Goal: Task Accomplishment & Management: Use online tool/utility

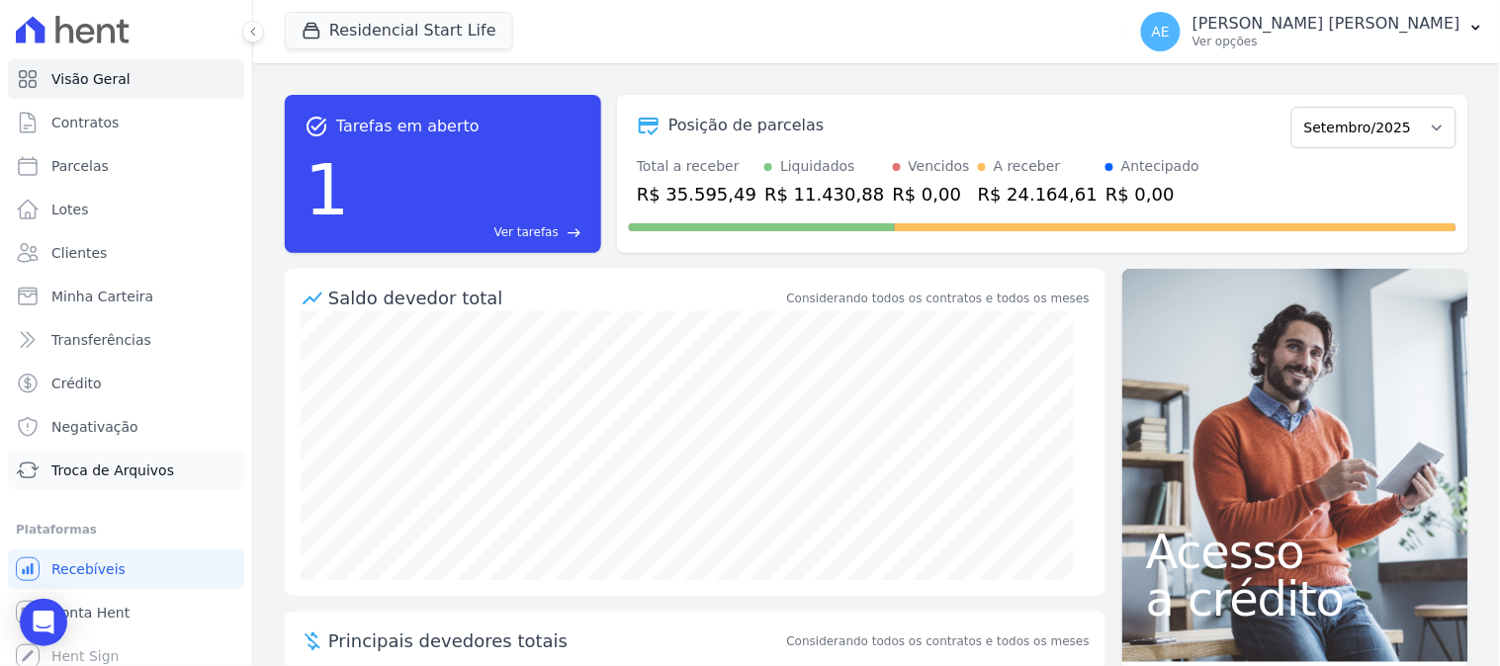
click at [101, 469] on span "Troca de Arquivos" at bounding box center [112, 471] width 123 height 20
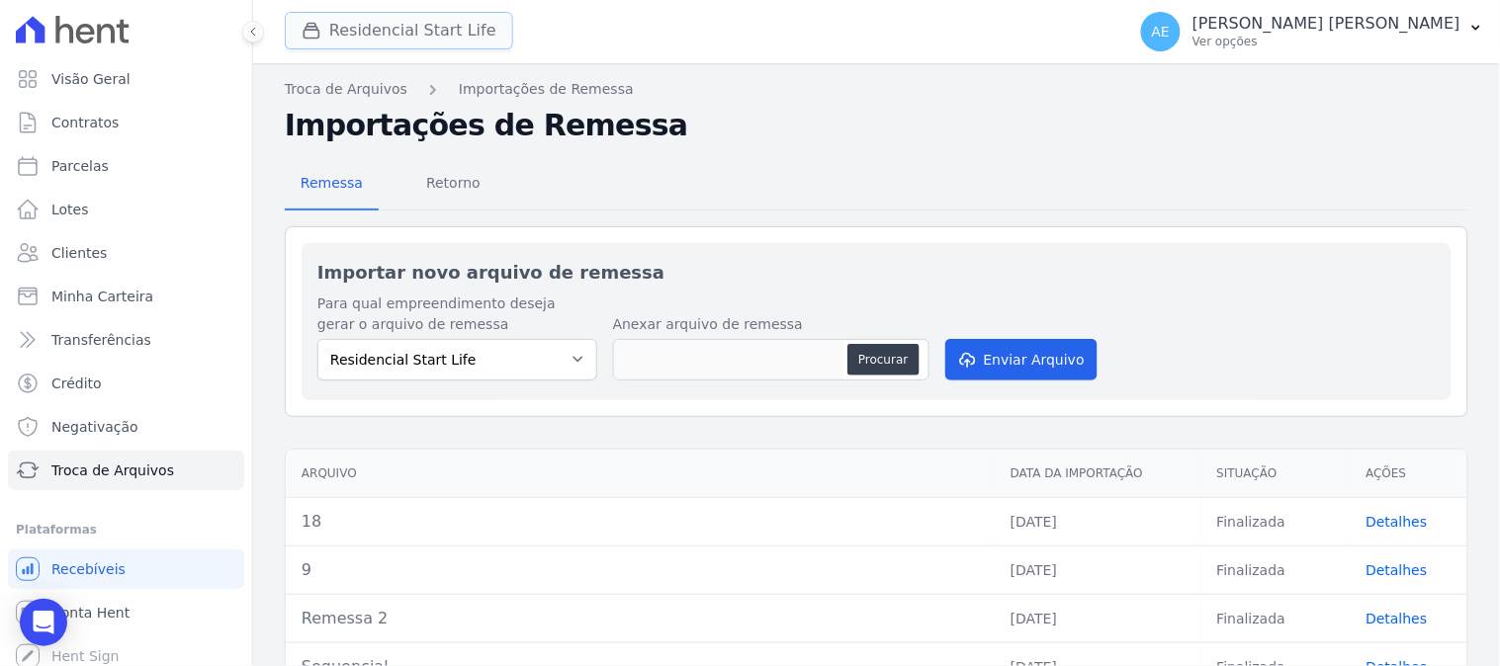
click at [408, 44] on button "Residencial Start Life" at bounding box center [399, 31] width 228 height 38
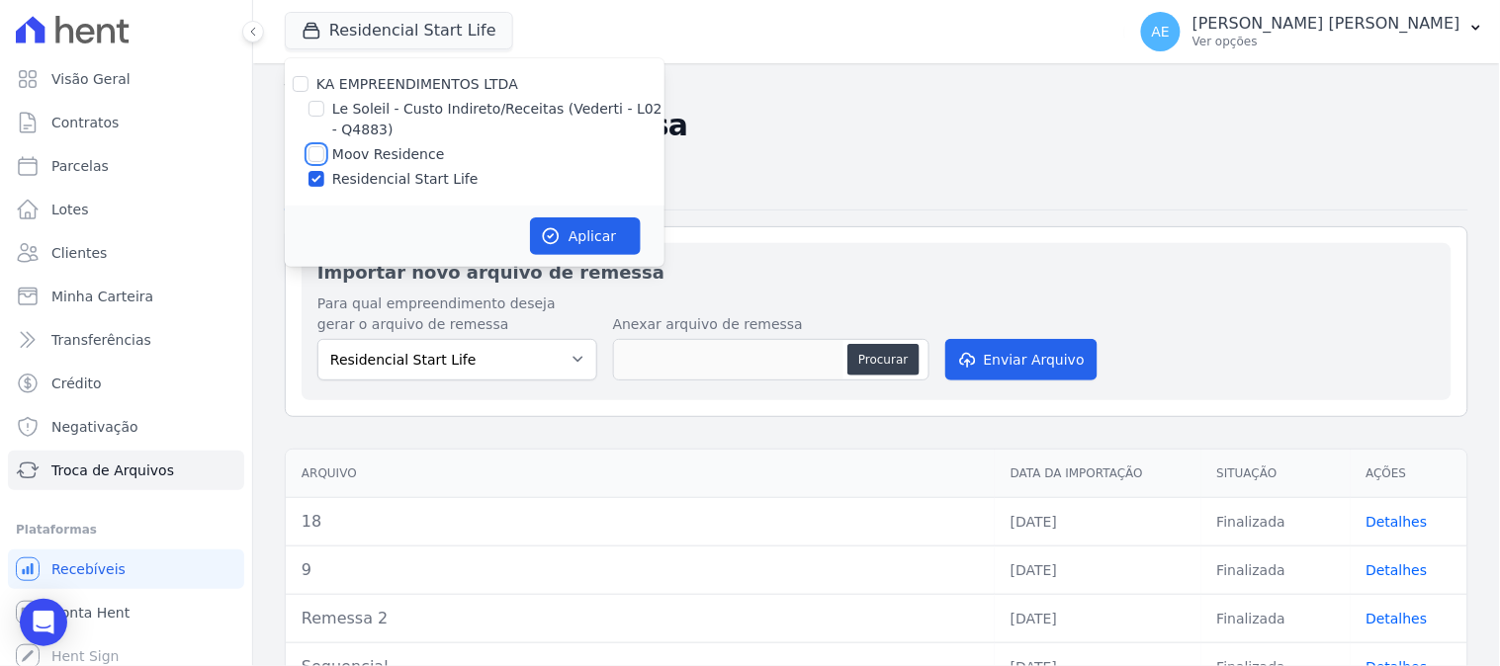
click at [321, 160] on input "Moov Residence" at bounding box center [316, 154] width 16 height 16
checkbox input "true"
click at [320, 170] on div at bounding box center [316, 179] width 16 height 20
click at [320, 173] on input "Residencial Start Life" at bounding box center [316, 179] width 16 height 16
checkbox input "false"
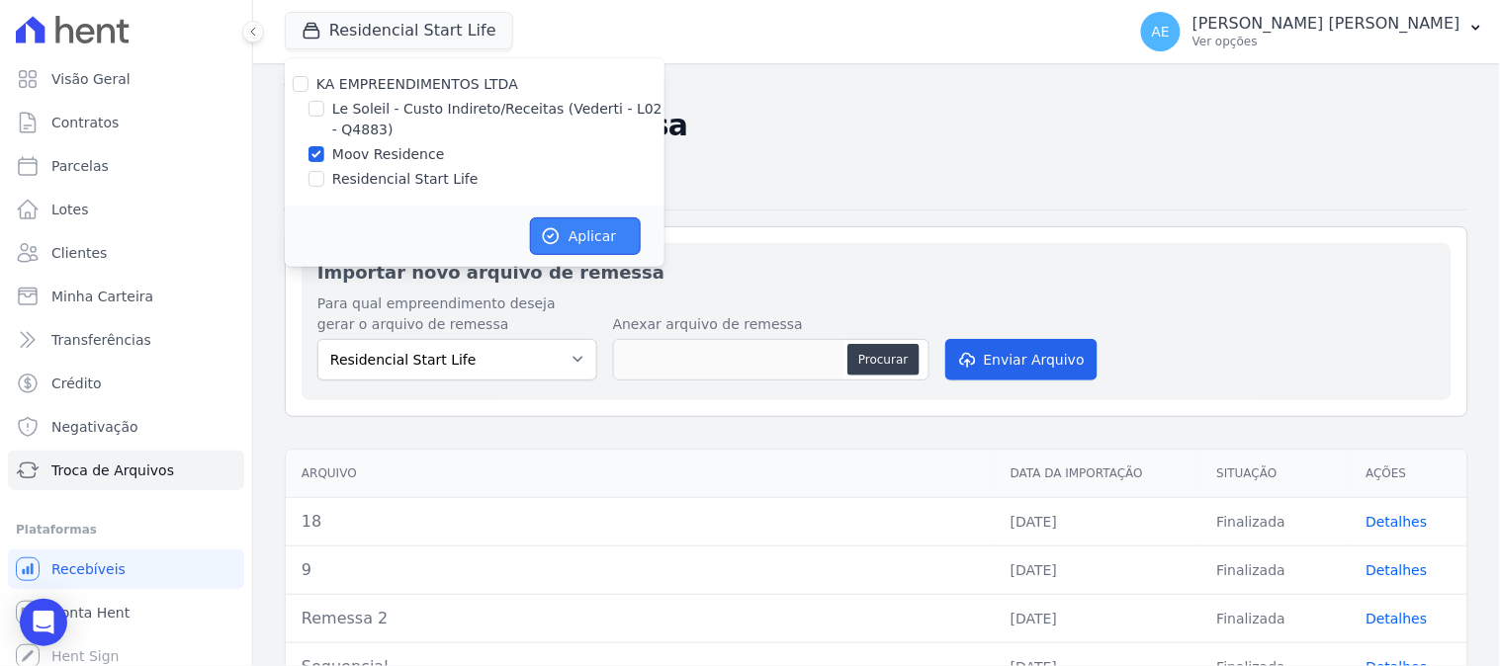
click at [590, 239] on button "Aplicar" at bounding box center [585, 237] width 111 height 38
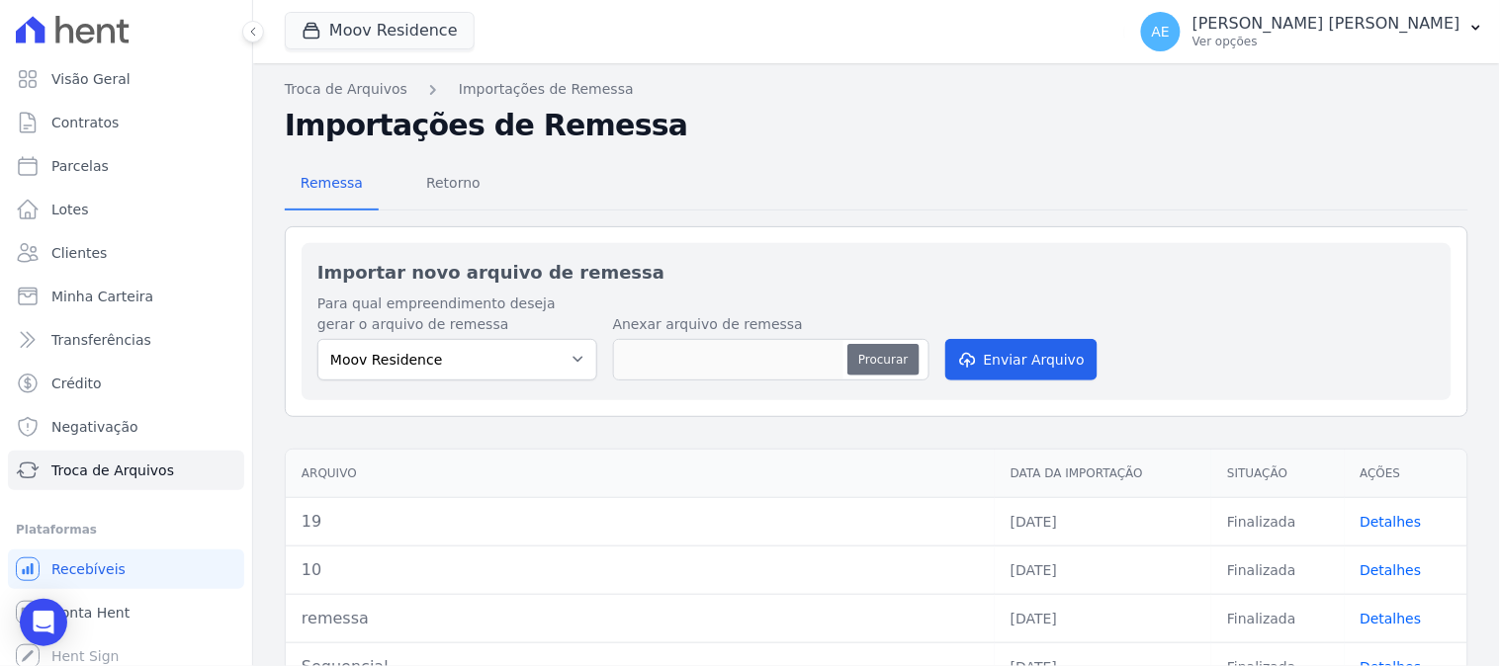
click at [877, 361] on button "Procurar" at bounding box center [882, 360] width 71 height 32
type input "20"
click at [1011, 369] on button "Enviar Arquivo" at bounding box center [1021, 360] width 152 height 42
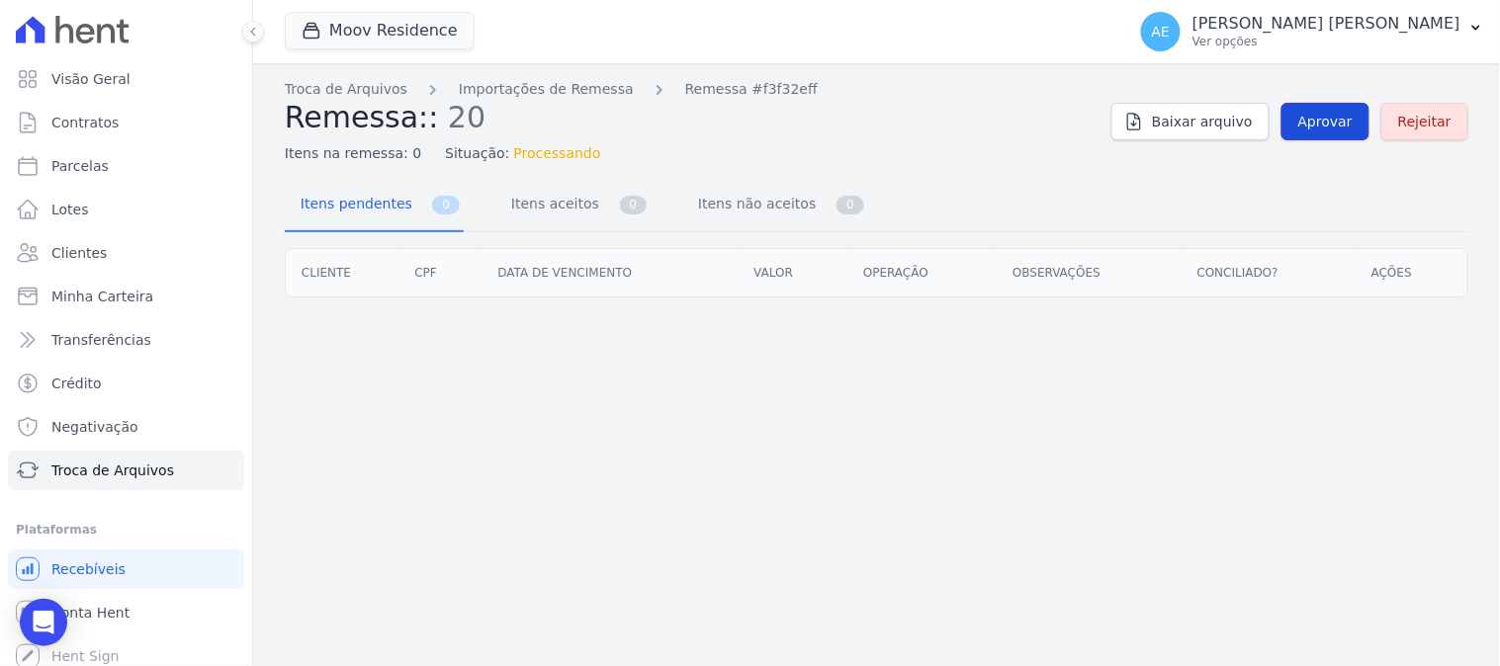
click at [1341, 136] on link "Aprovar" at bounding box center [1325, 122] width 88 height 38
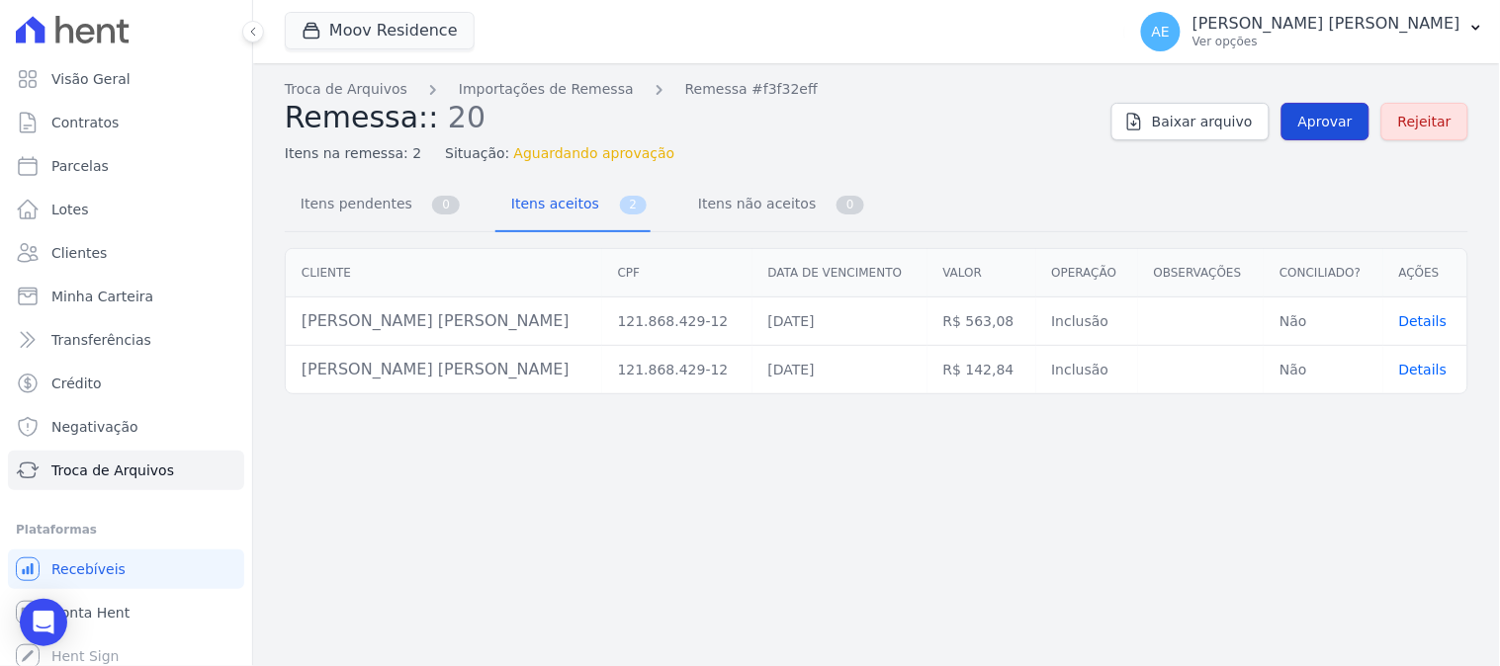
click at [1338, 129] on span "Aprovar" at bounding box center [1325, 122] width 54 height 20
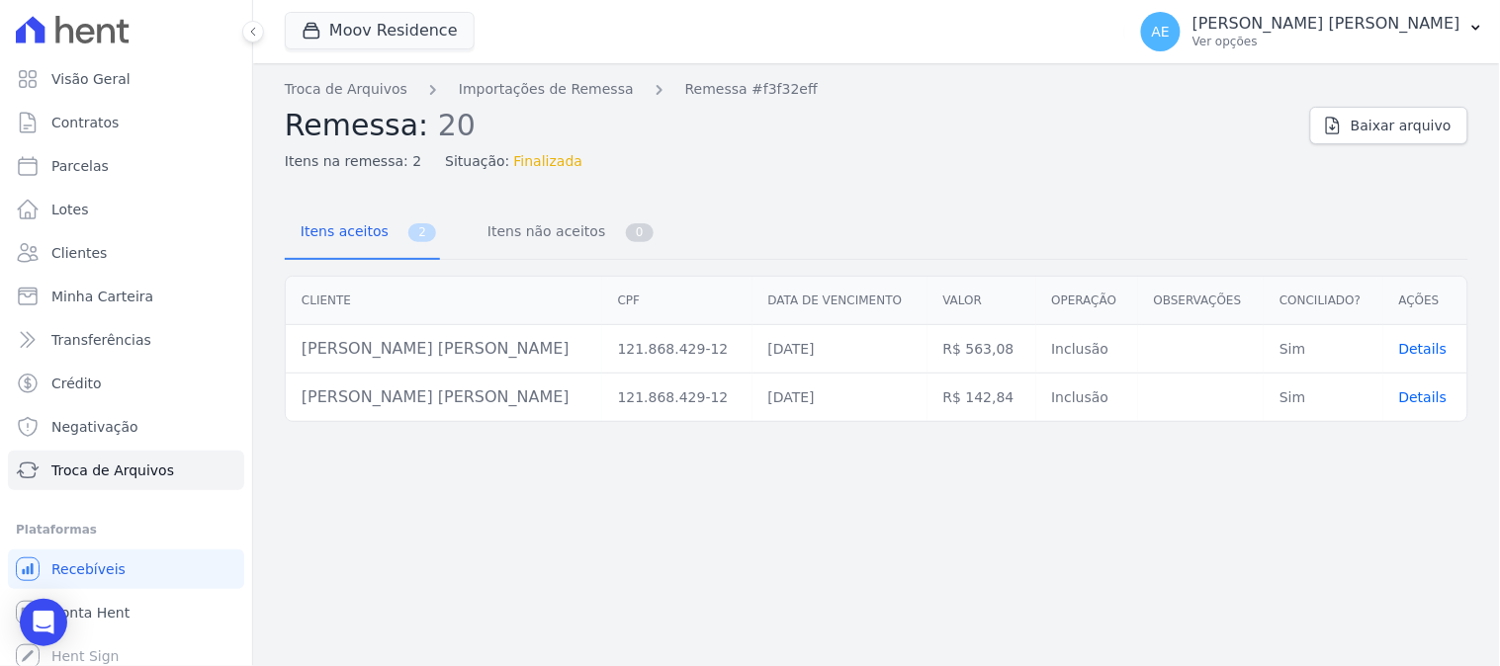
click at [1410, 352] on span "Details" at bounding box center [1423, 349] width 48 height 16
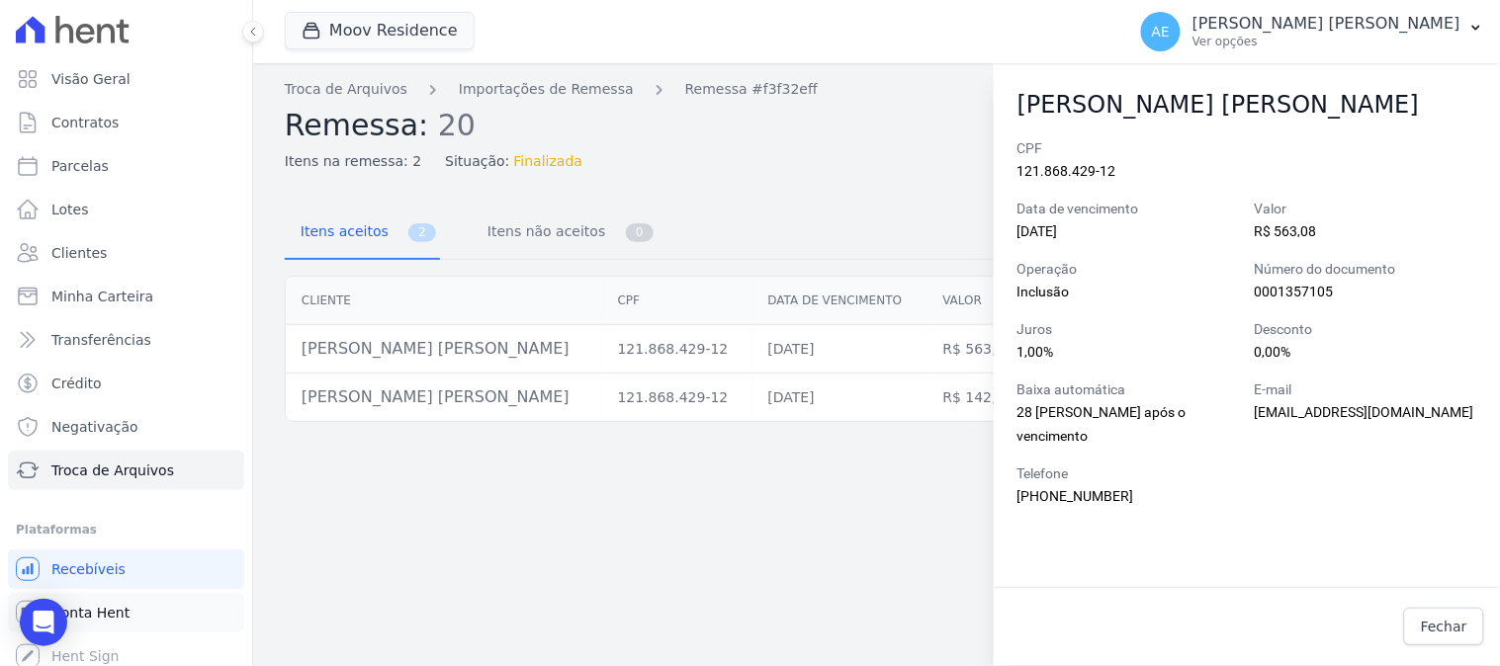
click at [122, 609] on span "Conta Hent" at bounding box center [90, 613] width 78 height 20
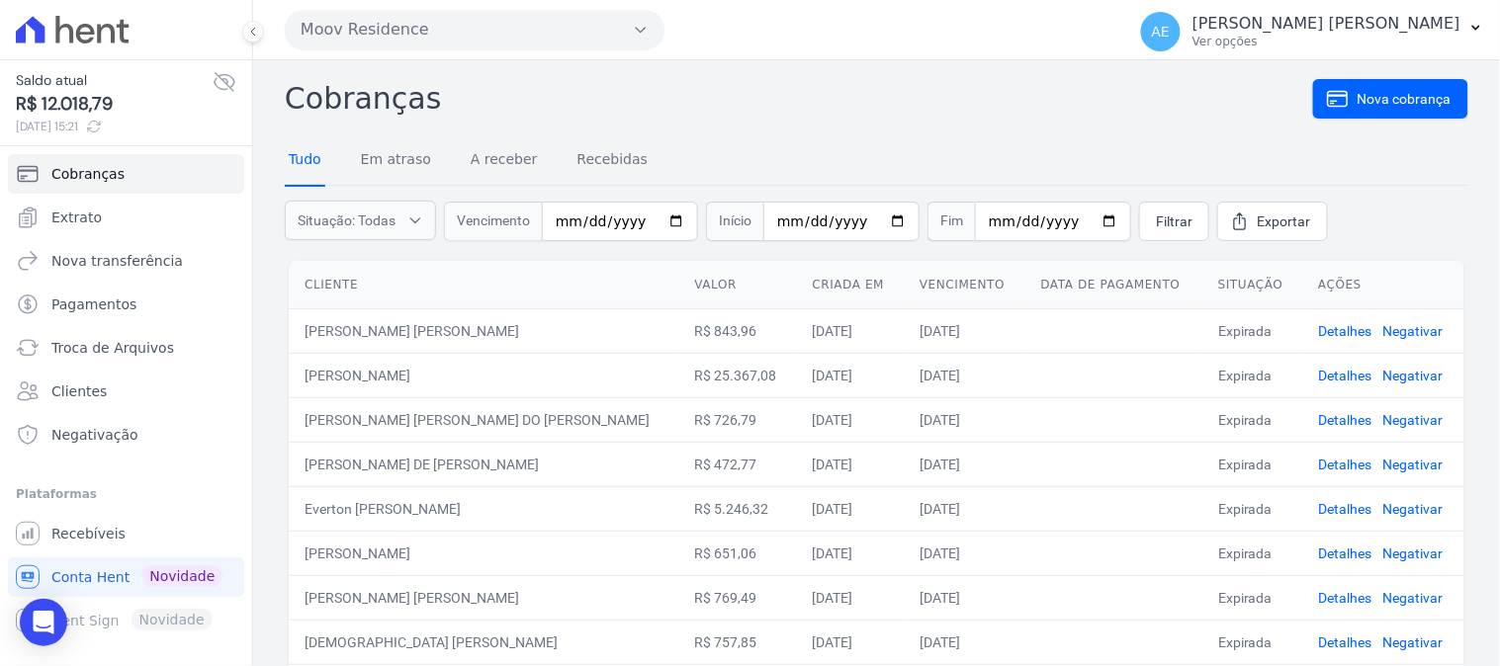
click at [316, 161] on link "Tudo" at bounding box center [305, 160] width 41 height 51
click at [84, 392] on span "Clientes" at bounding box center [78, 392] width 55 height 20
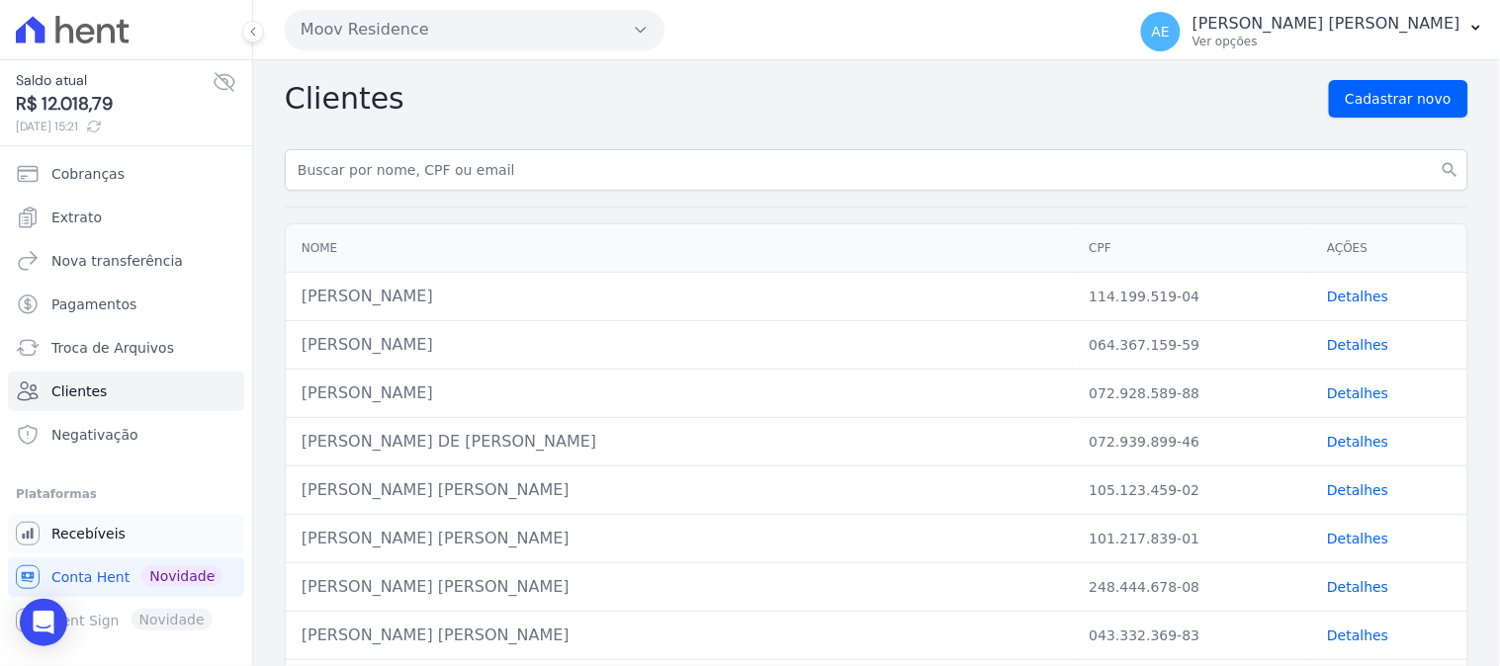
click at [86, 534] on span "Recebíveis" at bounding box center [88, 534] width 74 height 20
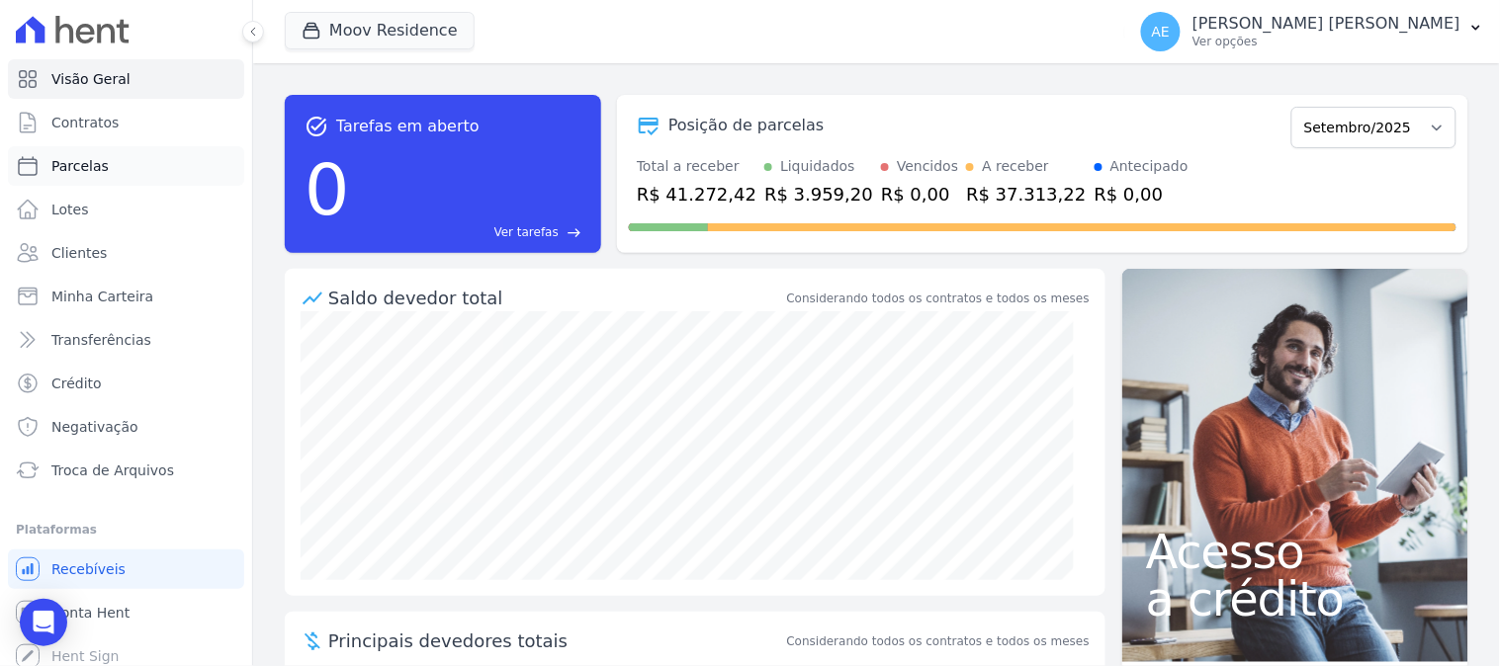
click at [84, 165] on span "Parcelas" at bounding box center [79, 166] width 57 height 20
select select
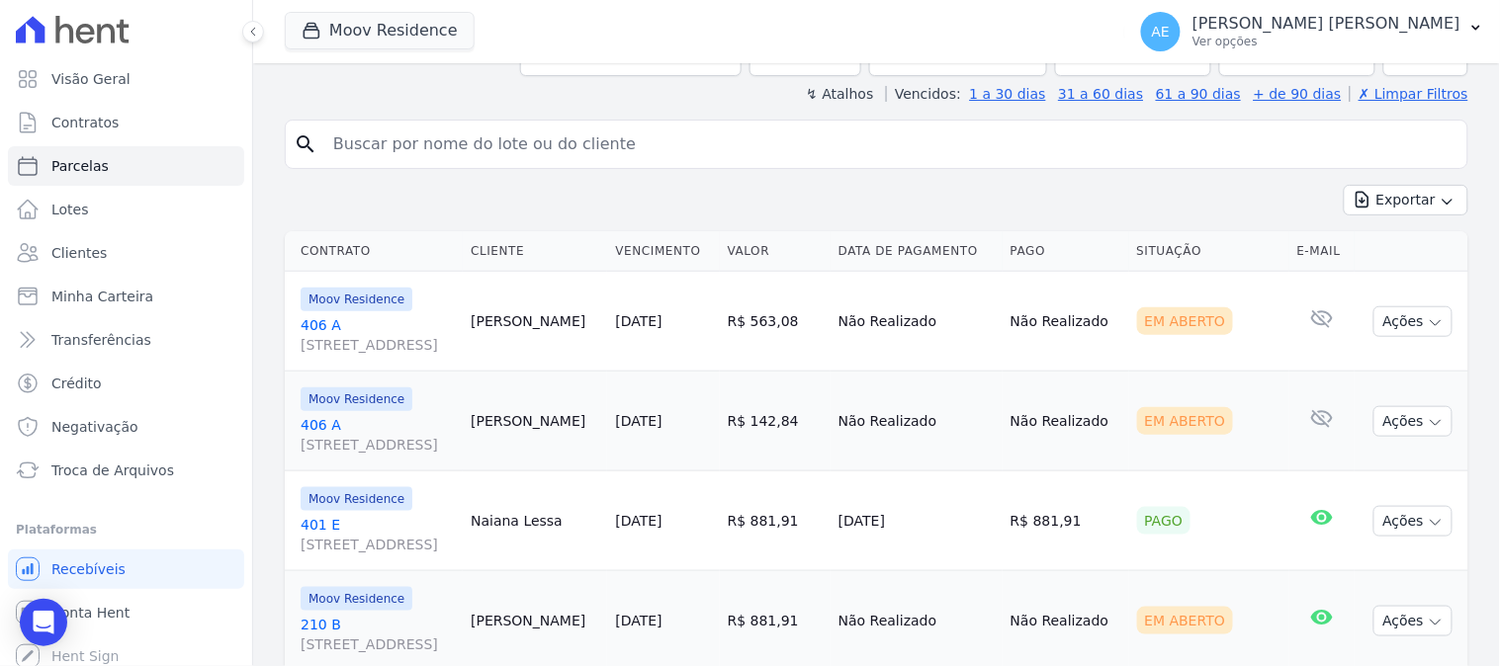
scroll to position [329, 0]
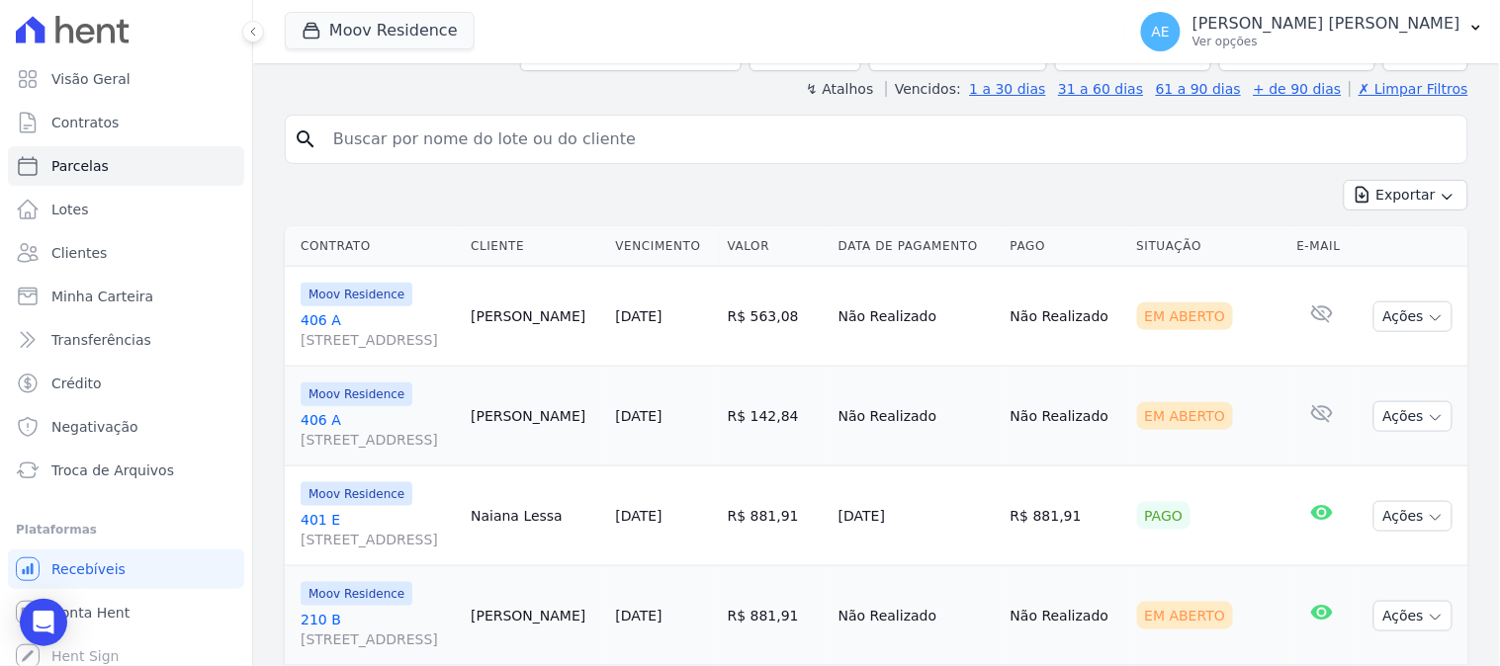
click at [316, 412] on link "406 A [STREET_ADDRESS]" at bounding box center [378, 430] width 154 height 40
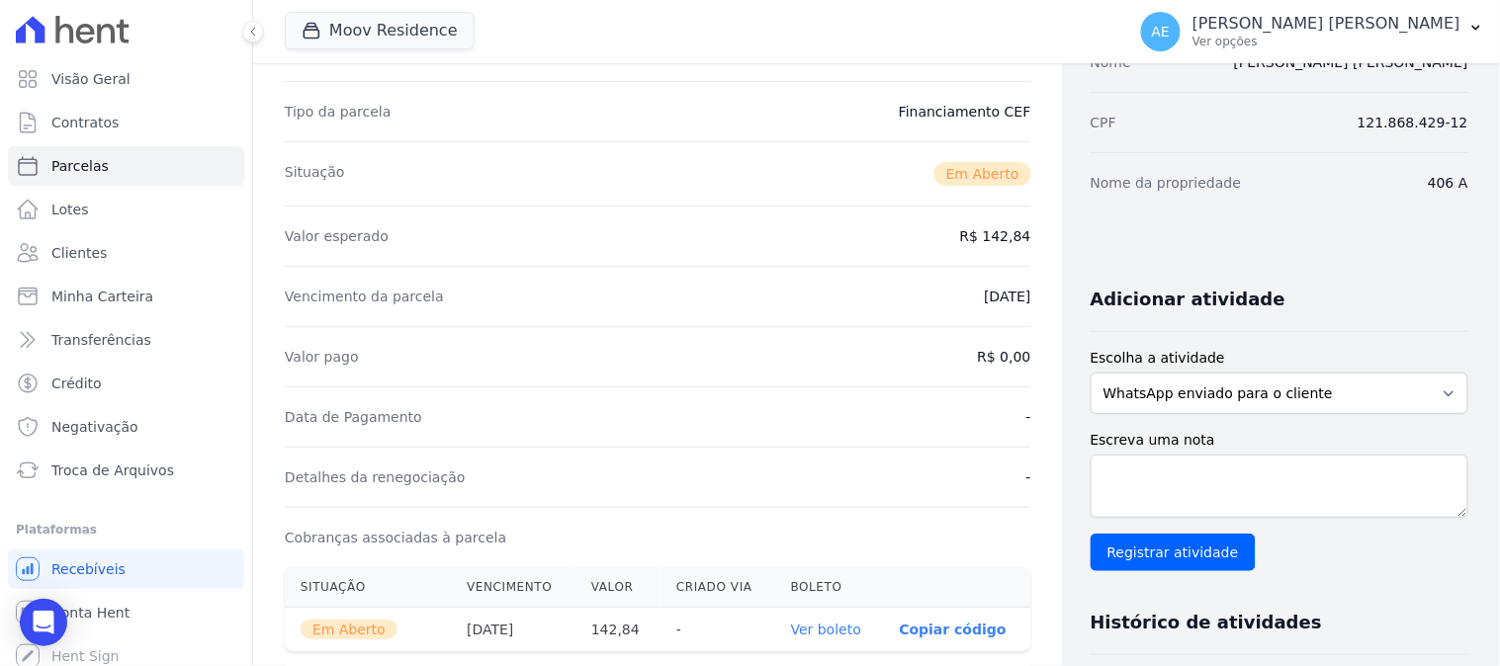
scroll to position [439, 0]
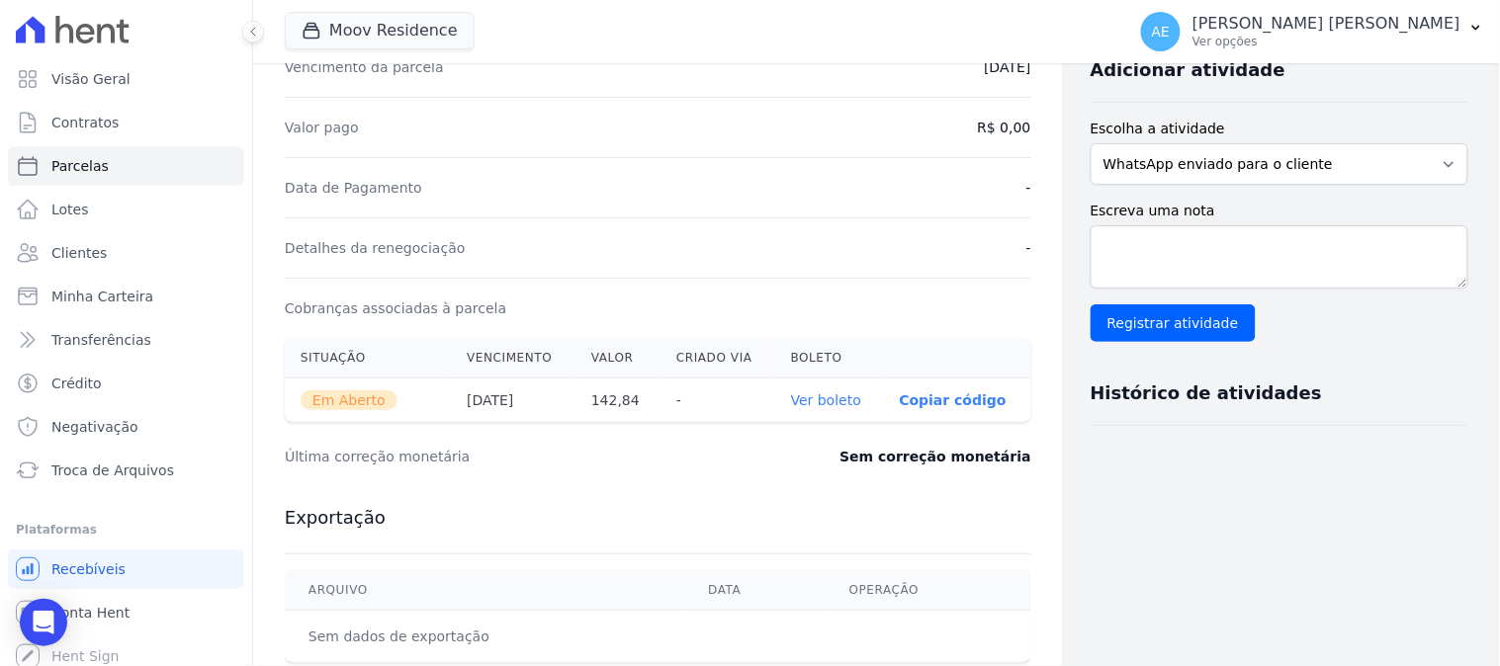
click at [796, 405] on link "Ver boleto" at bounding box center [826, 401] width 70 height 16
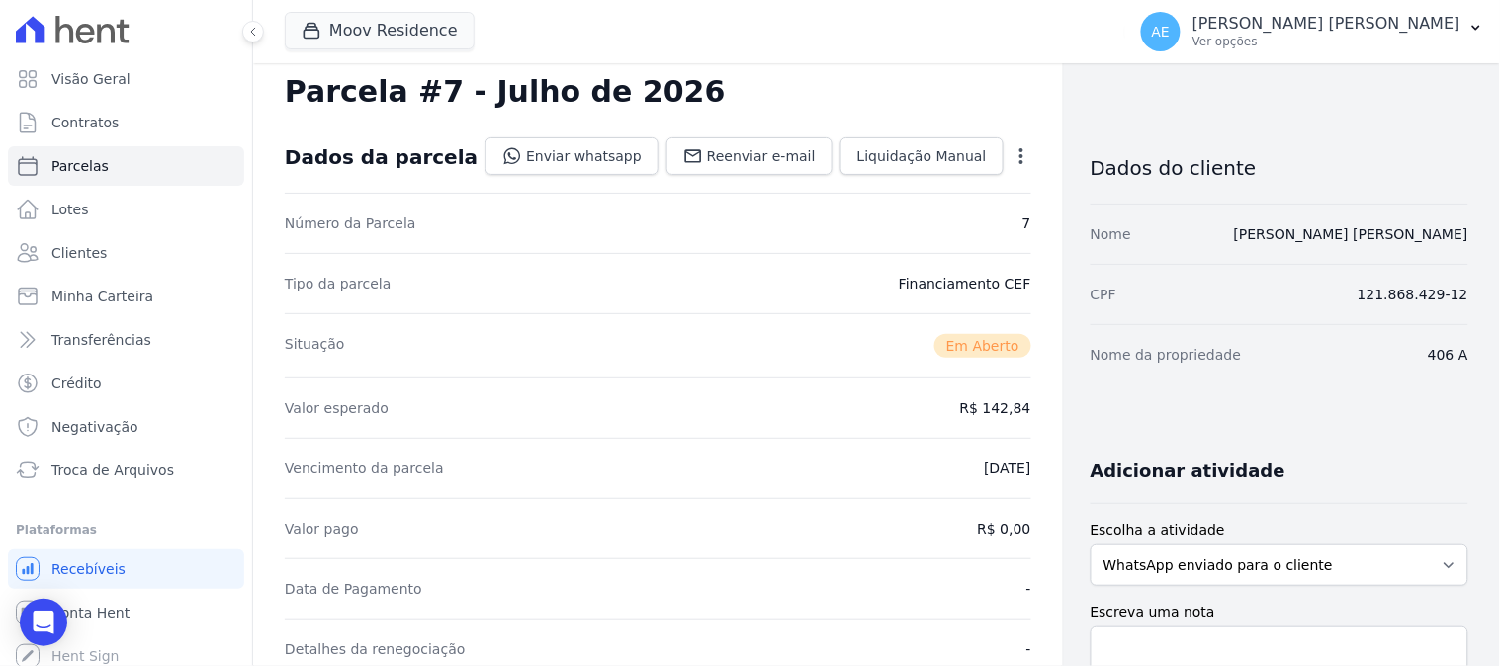
scroll to position [0, 0]
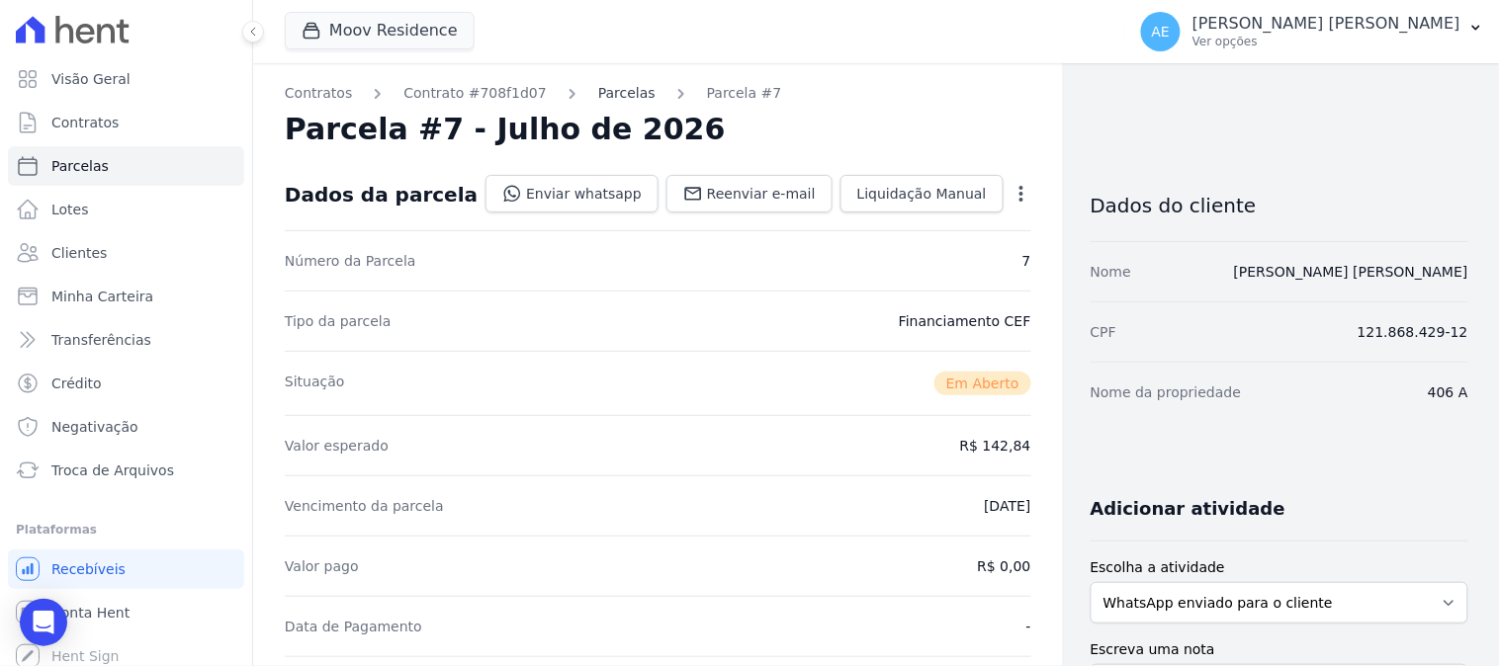
click at [598, 93] on link "Parcelas" at bounding box center [626, 93] width 57 height 21
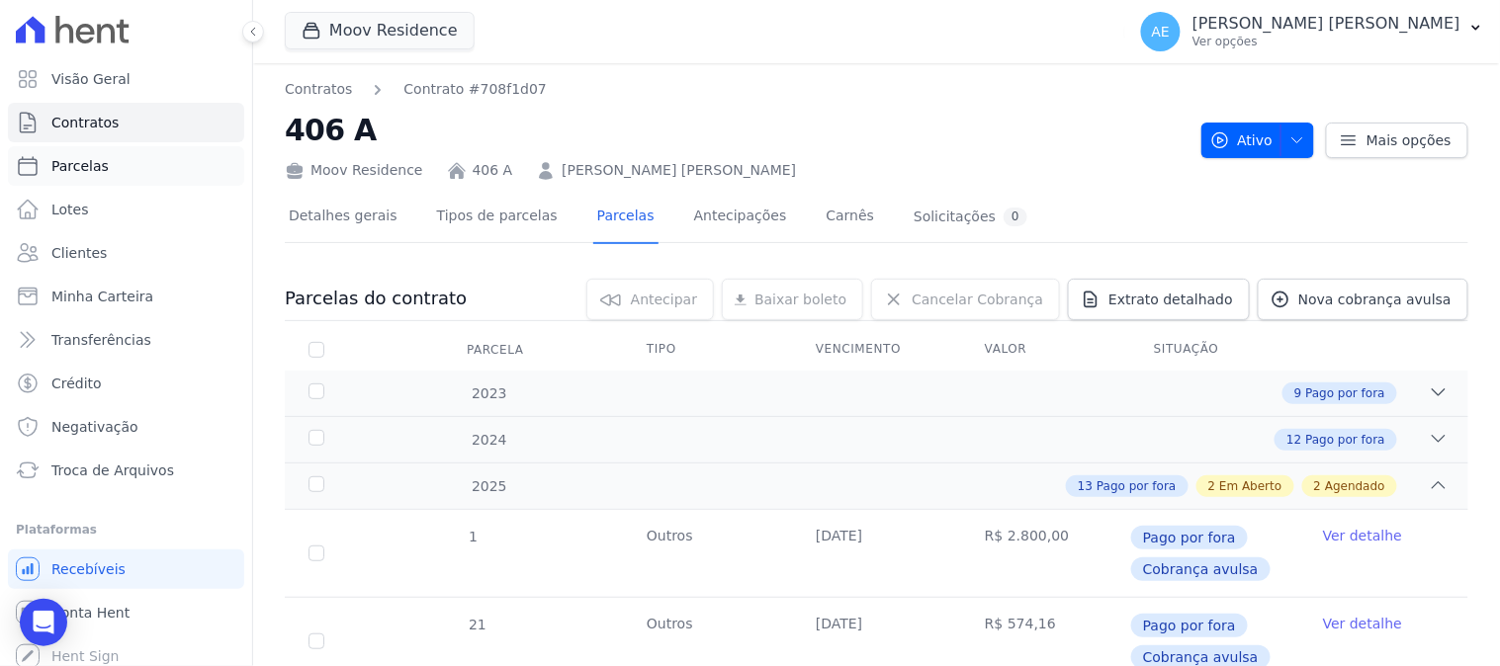
click at [80, 156] on span "Parcelas" at bounding box center [79, 166] width 57 height 20
select select
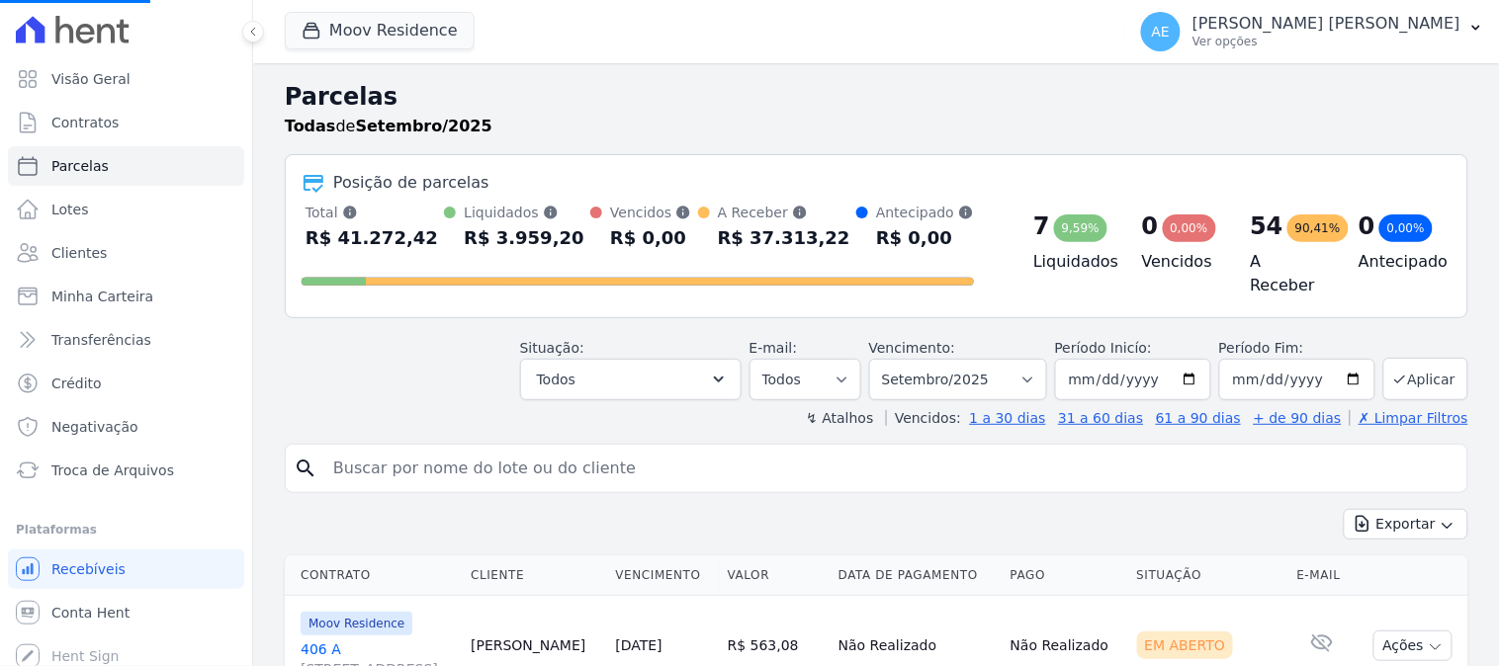
select select
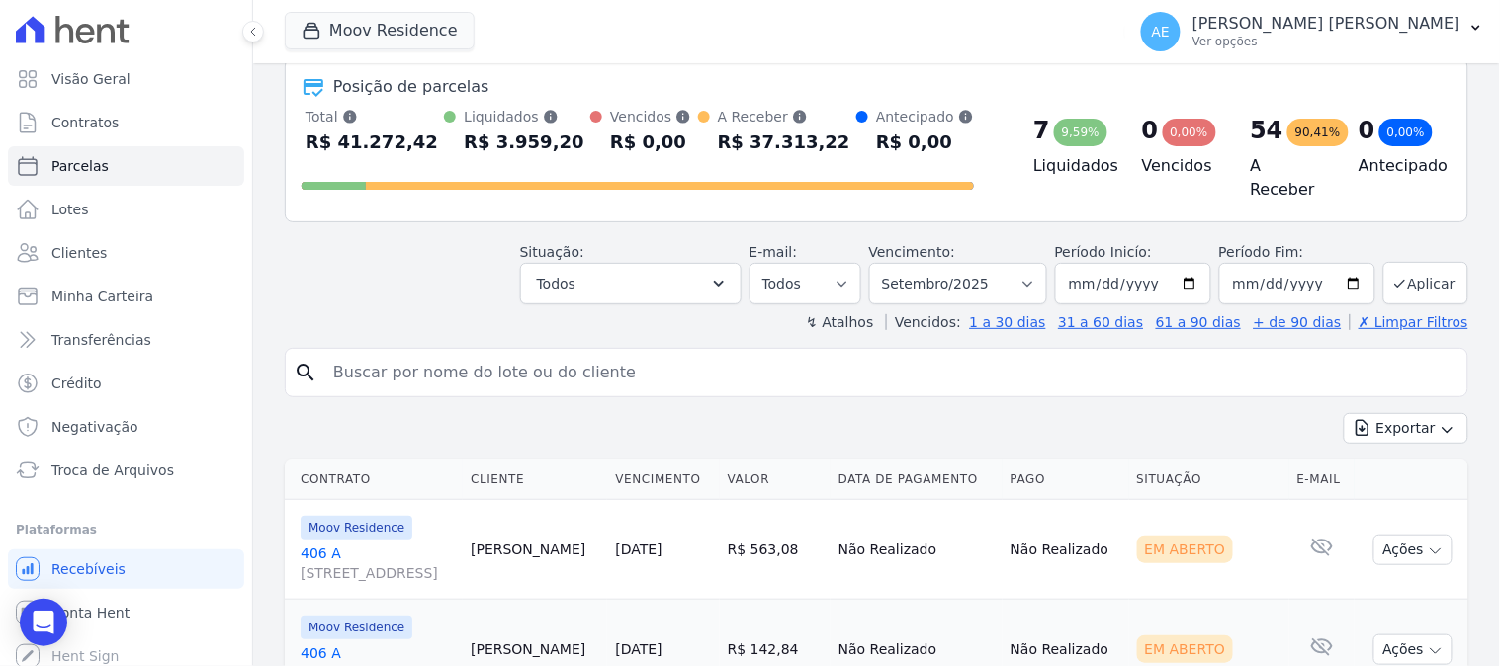
scroll to position [110, 0]
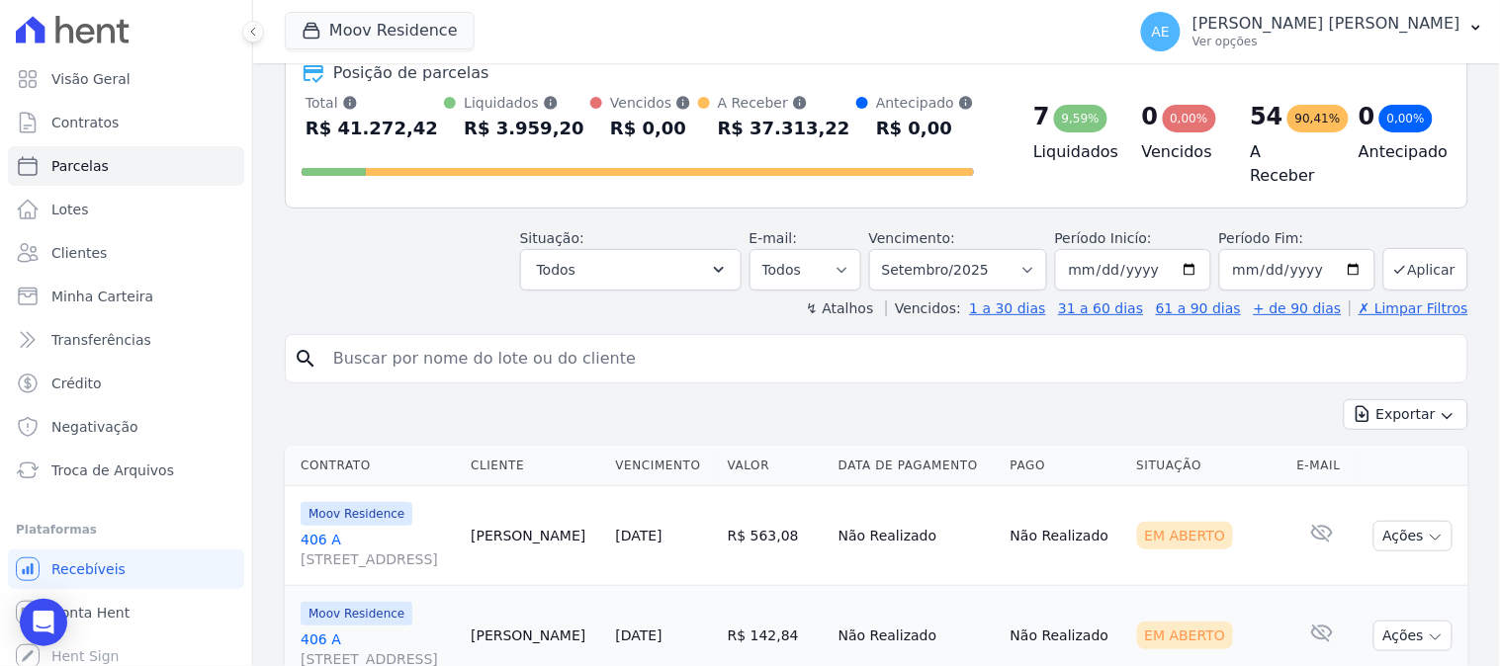
click at [322, 534] on link "406 A [STREET_ADDRESS]" at bounding box center [378, 550] width 154 height 40
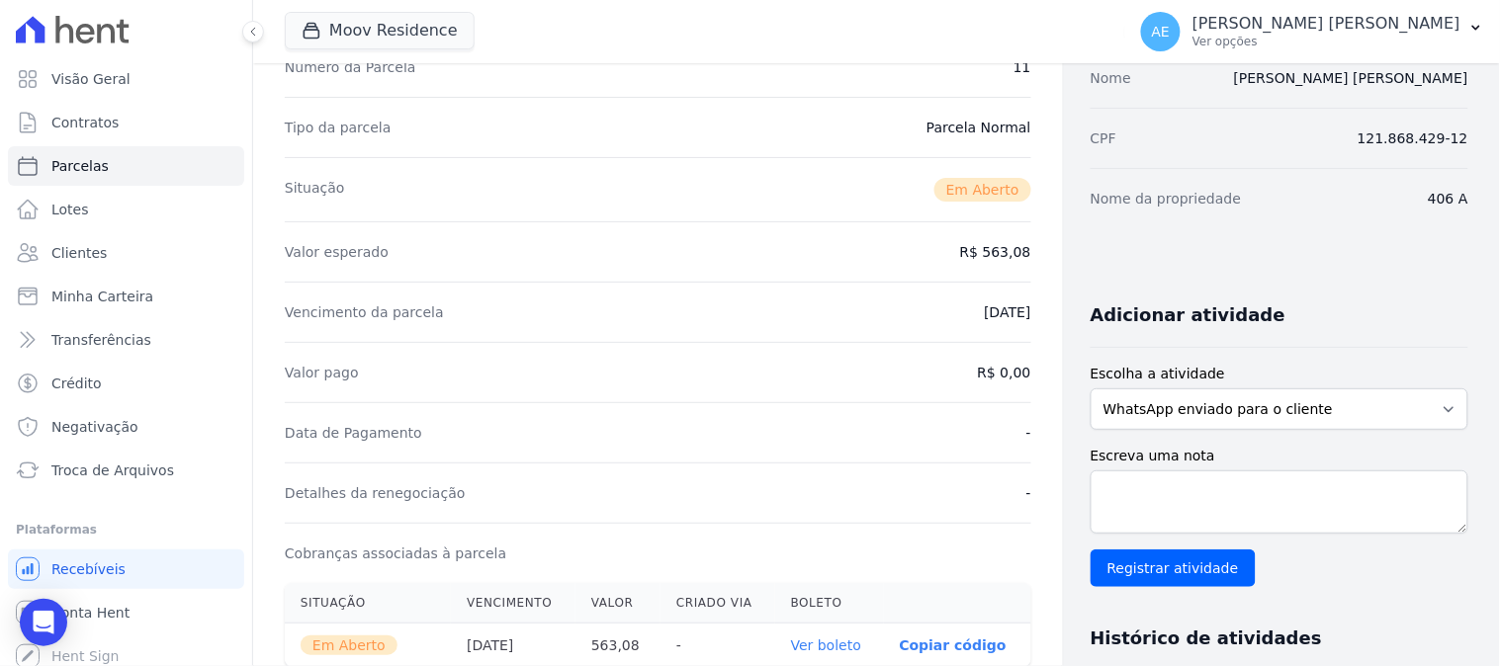
scroll to position [439, 0]
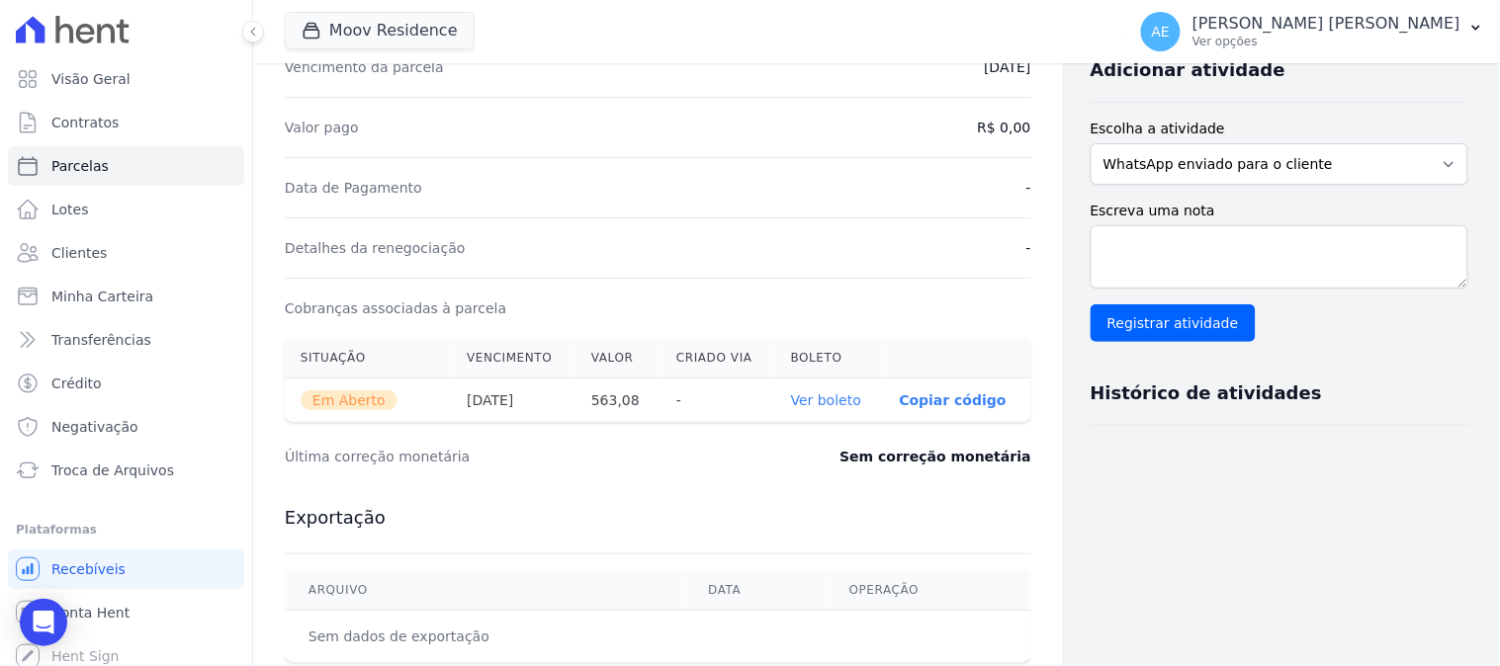
click at [811, 405] on link "Ver boleto" at bounding box center [826, 401] width 70 height 16
